Goal: Check status: Check status

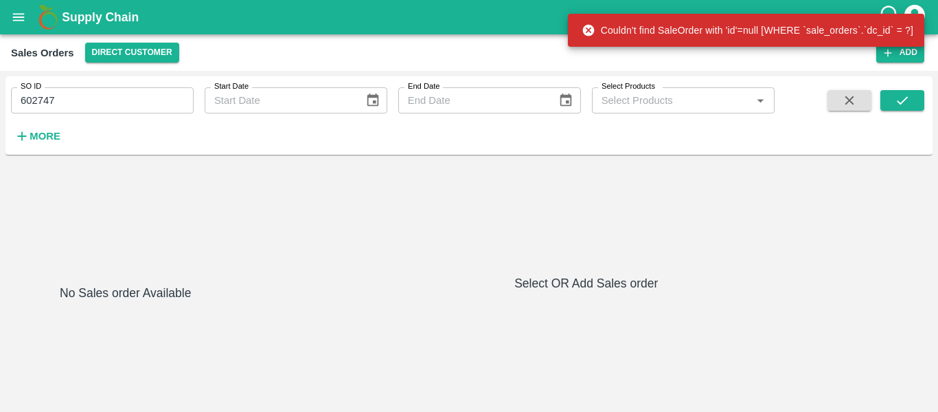
click at [527, 204] on div "No Sales order Available Select OR Add Sales order" at bounding box center [469, 283] width 916 height 235
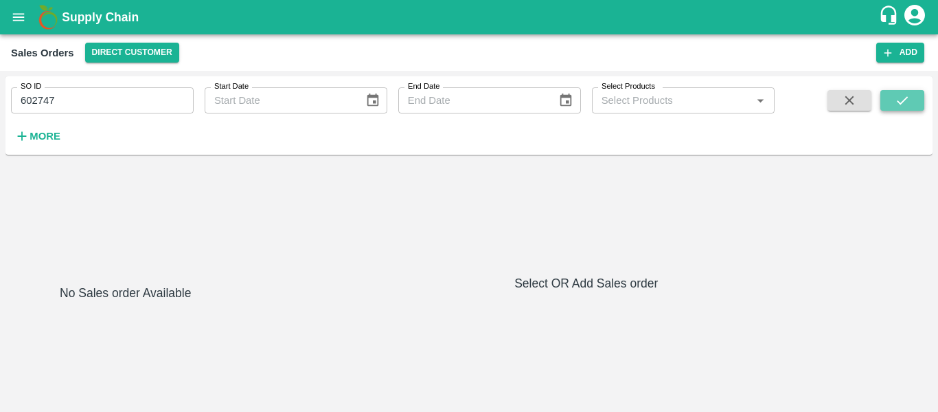
click at [901, 102] on icon "submit" at bounding box center [902, 100] width 15 height 15
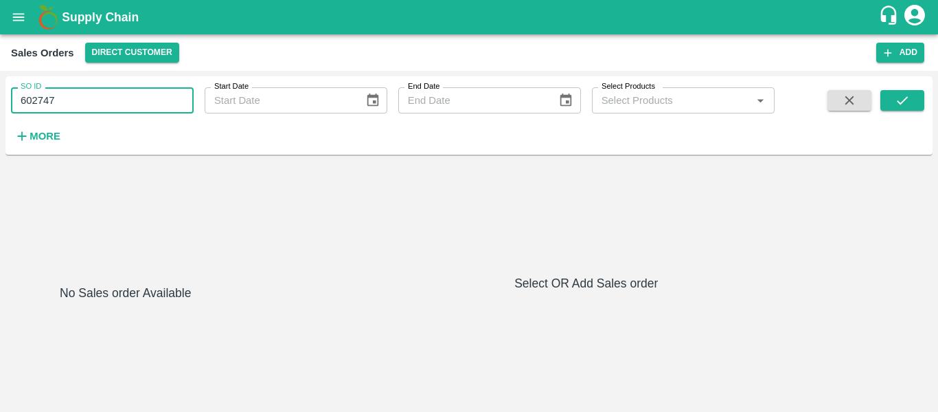
click at [80, 104] on input "602747" at bounding box center [102, 100] width 183 height 26
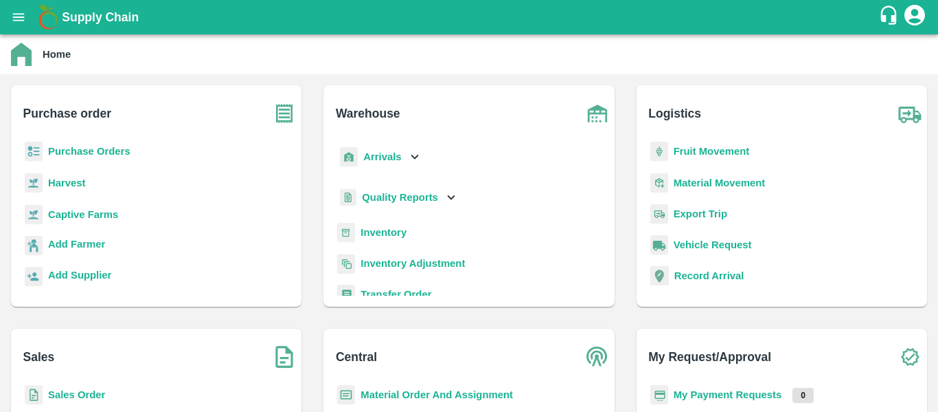
scroll to position [8, 0]
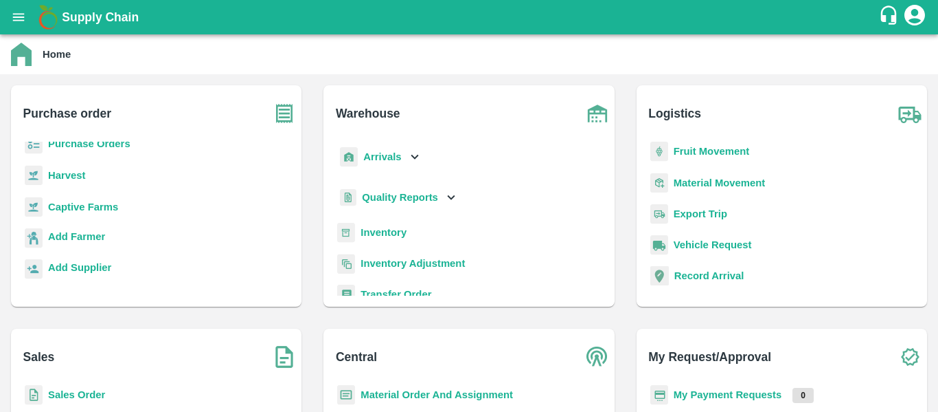
click at [95, 393] on b "Sales Order" at bounding box center [76, 394] width 57 height 11
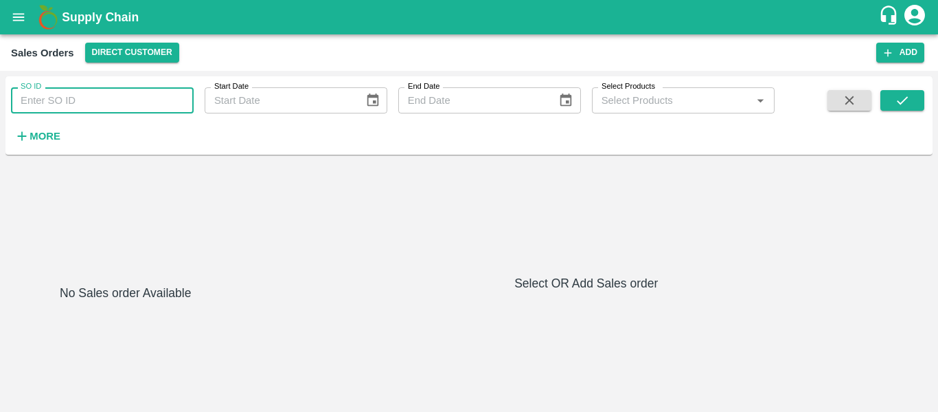
click at [117, 100] on input "SO ID" at bounding box center [102, 100] width 183 height 26
paste input "602747"
type input "602747"
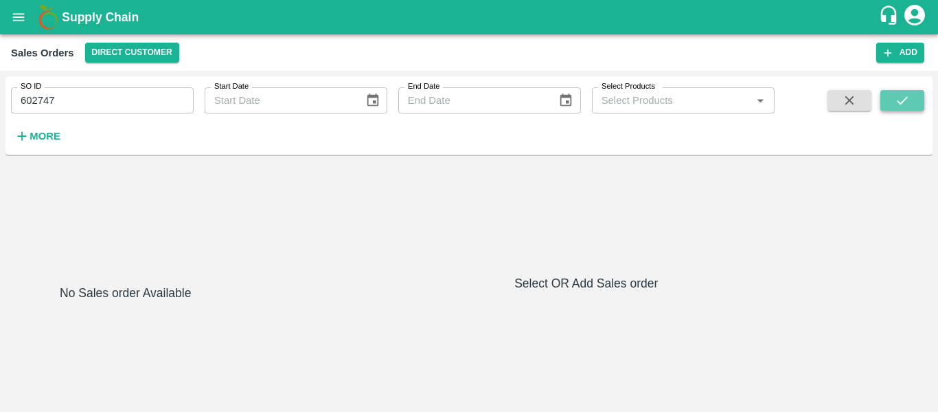
click at [890, 105] on button "submit" at bounding box center [903, 100] width 44 height 21
